Goal: Task Accomplishment & Management: Use online tool/utility

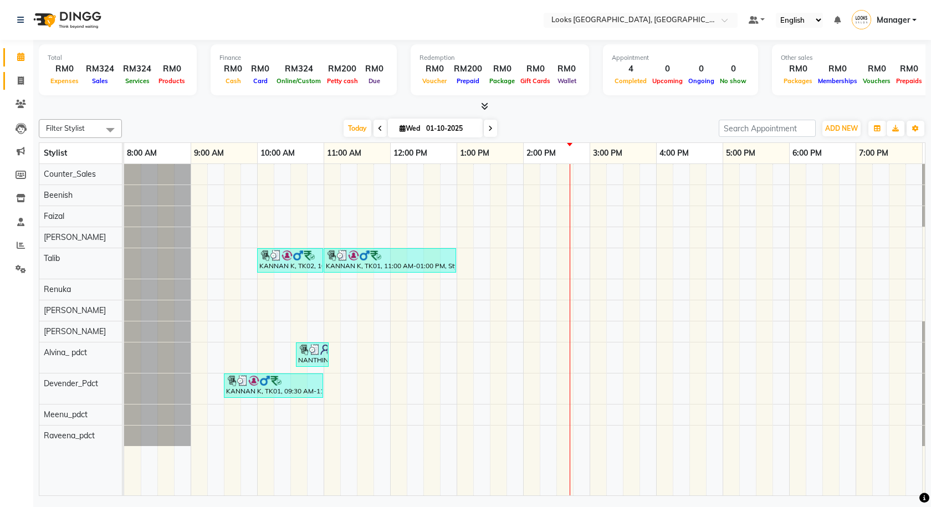
click at [19, 81] on icon at bounding box center [21, 80] width 6 height 8
select select "service"
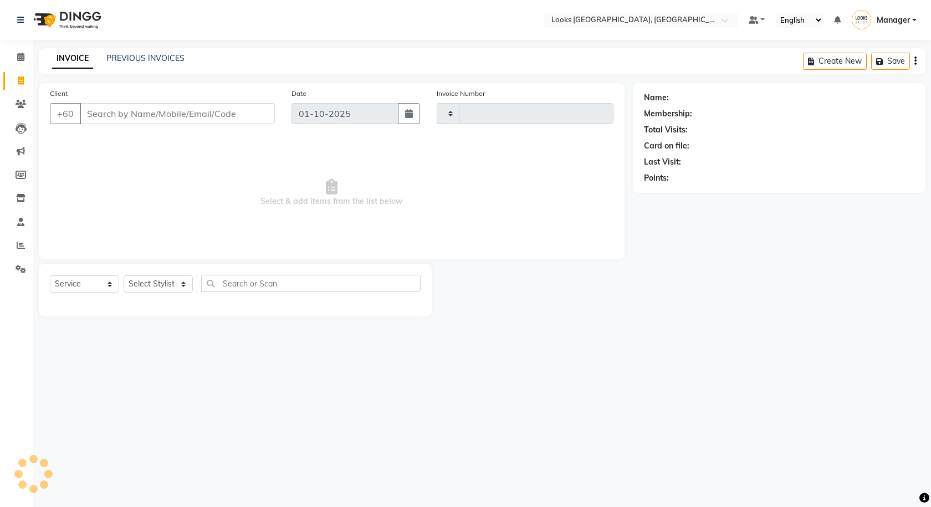
type input "1592"
select select "8109"
click at [151, 40] on div "Select Location × Looks Kuala Lumpur, Malaysia Default Panel My Panel English E…" at bounding box center [465, 253] width 931 height 507
click at [154, 55] on link "PREVIOUS INVOICES" at bounding box center [145, 58] width 78 height 10
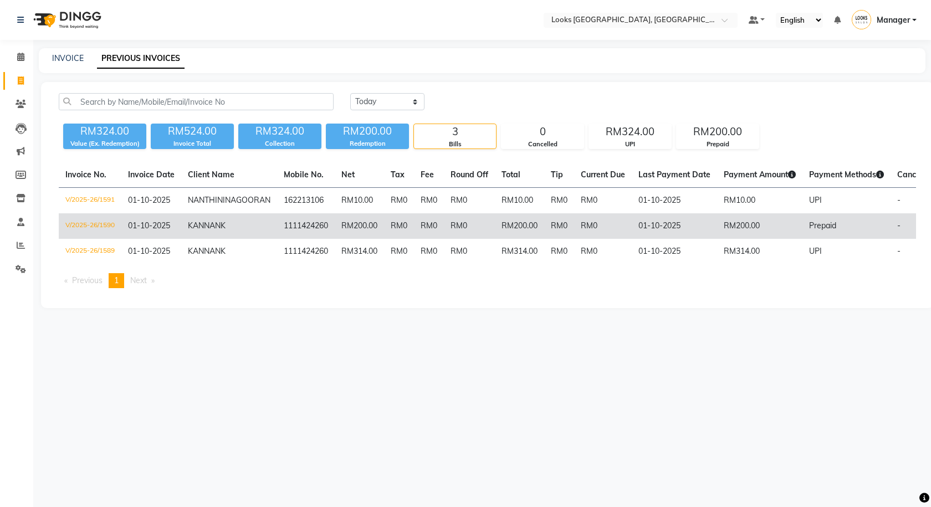
click at [200, 231] on span "KANNAN" at bounding box center [204, 226] width 33 height 10
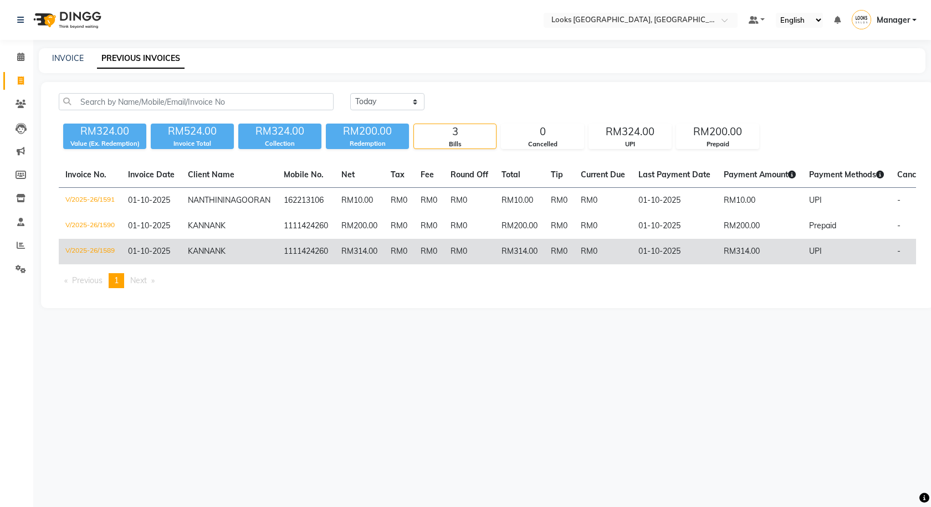
click at [384, 264] on td "RM0" at bounding box center [399, 251] width 30 height 25
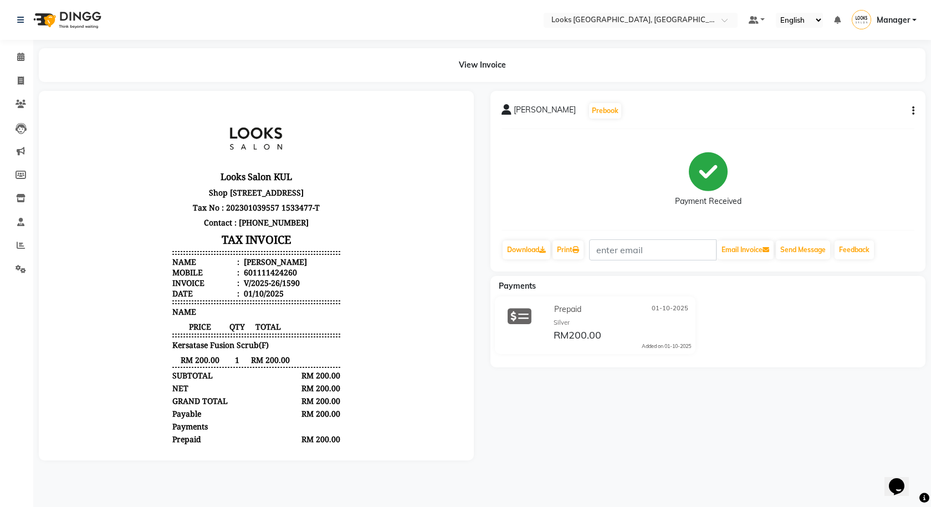
scroll to position [45, 0]
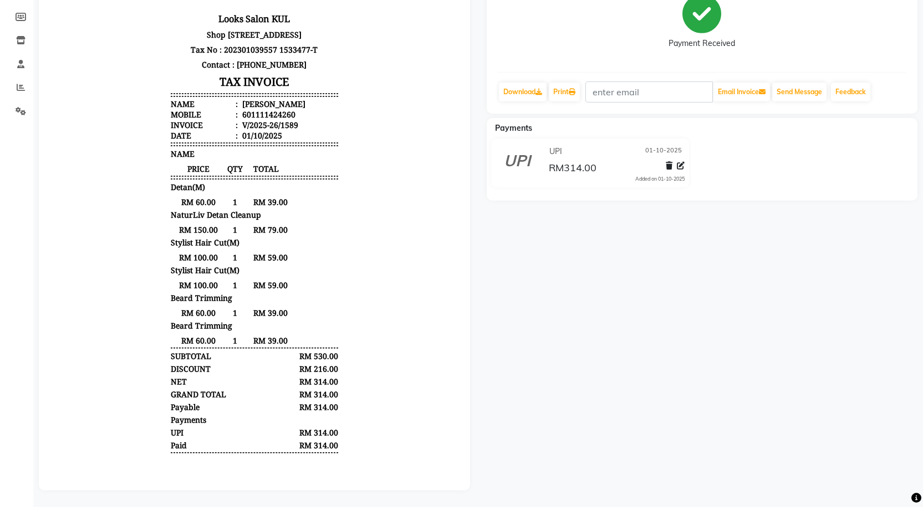
scroll to position [166, 0]
